Goal: Find specific page/section: Find specific page/section

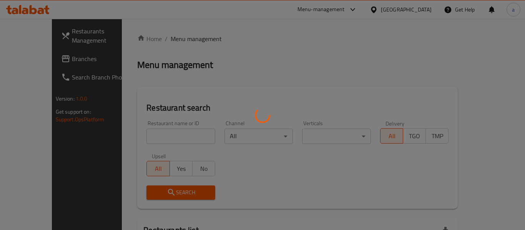
click at [195, 31] on div at bounding box center [262, 115] width 525 height 230
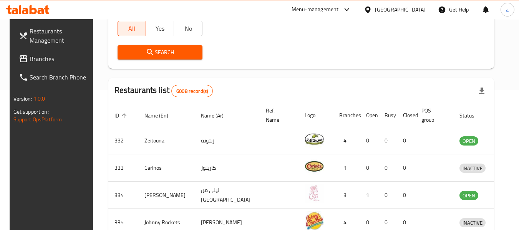
scroll to position [154, 0]
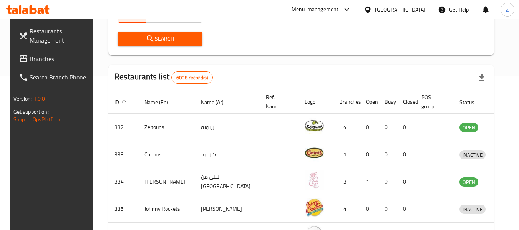
click at [414, 12] on div "Bahrain" at bounding box center [400, 9] width 51 height 8
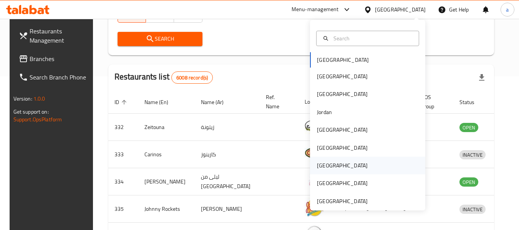
click at [335, 162] on div "[GEOGRAPHIC_DATA]" at bounding box center [367, 166] width 115 height 18
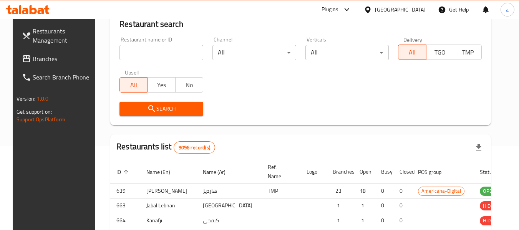
scroll to position [154, 0]
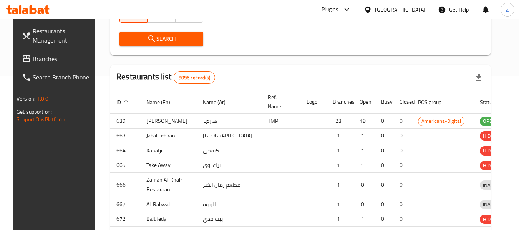
click at [31, 64] on div at bounding box center [259, 115] width 519 height 230
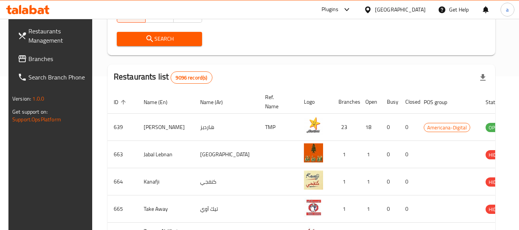
click at [31, 63] on span "Branches" at bounding box center [58, 58] width 61 height 9
